Goal: Check status: Check status

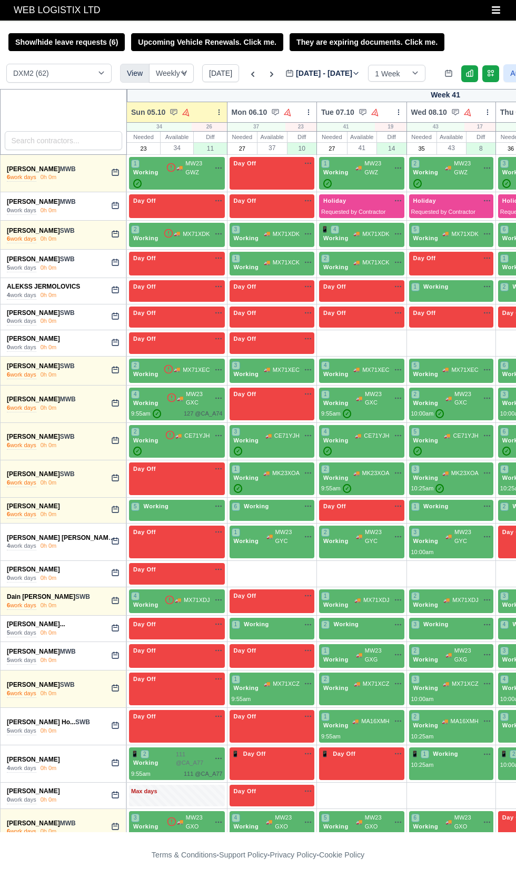
select select "1"
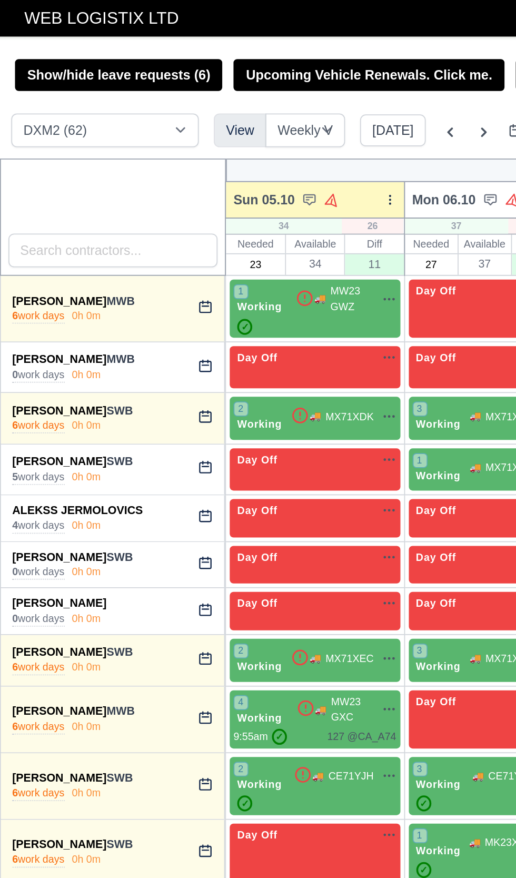
scroll to position [0, 78]
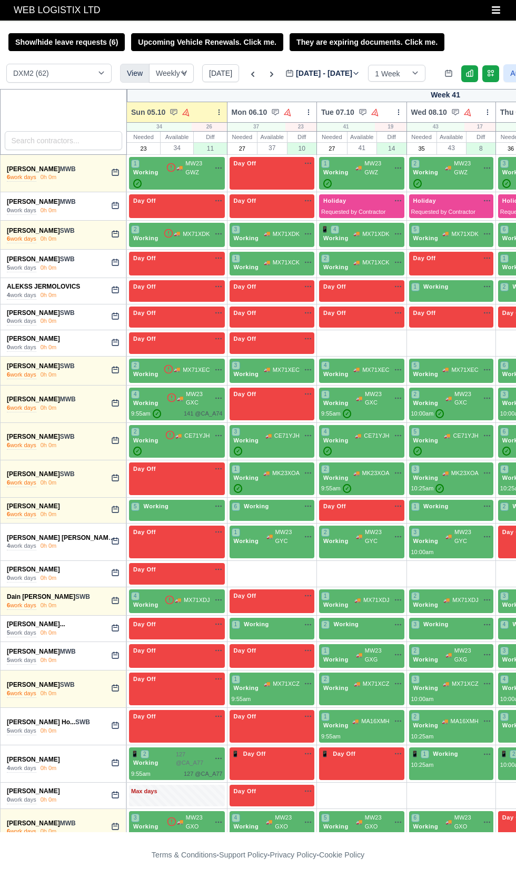
select select "1"
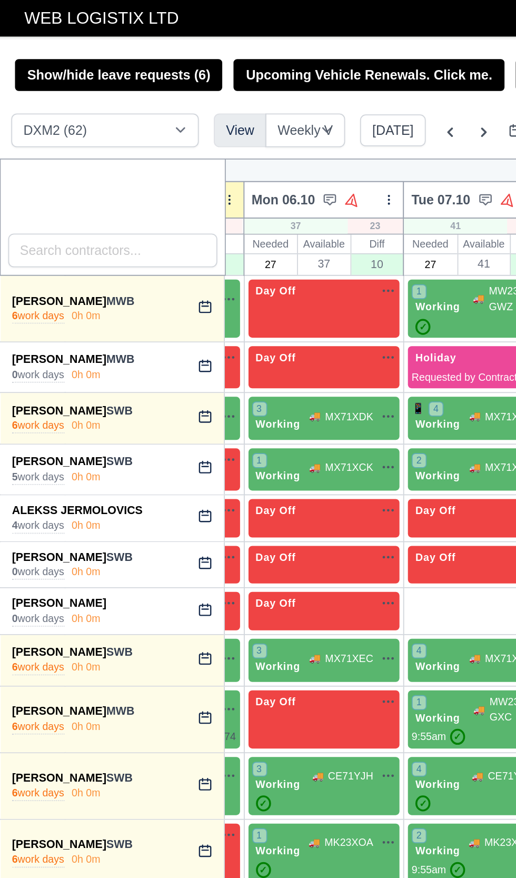
scroll to position [0, 94]
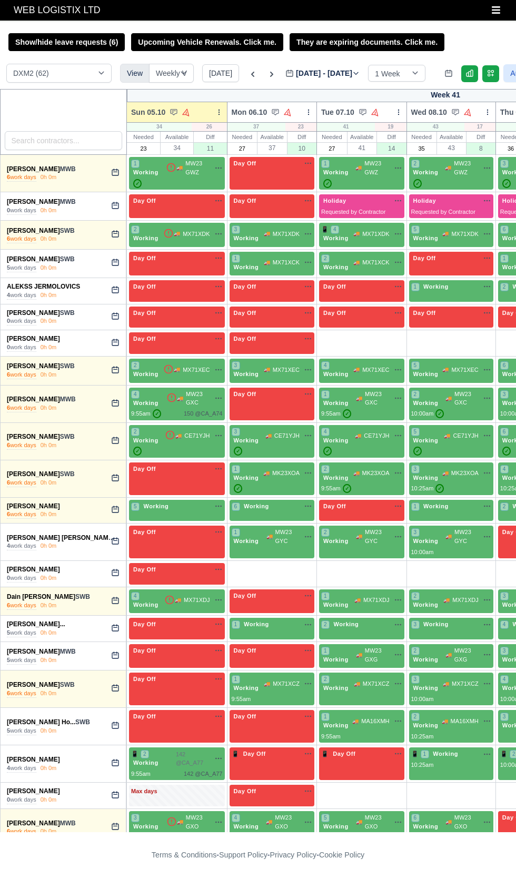
select select "1"
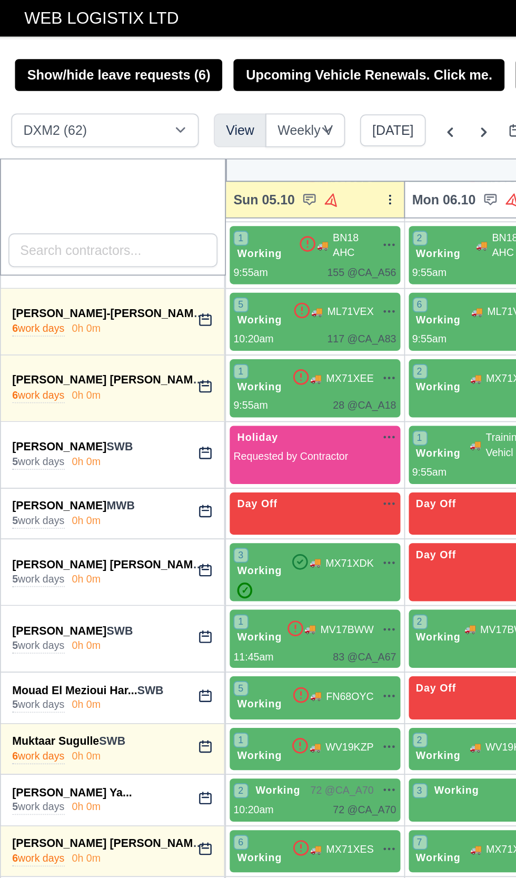
scroll to position [1136, 0]
